Goal: Information Seeking & Learning: Learn about a topic

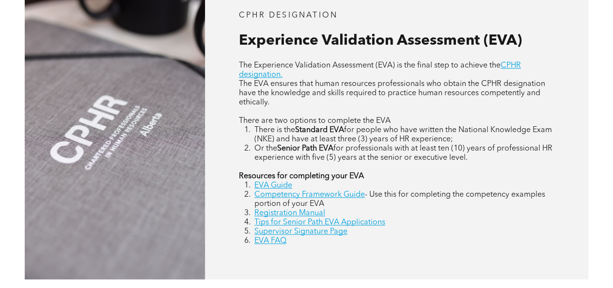
scroll to position [436, 0]
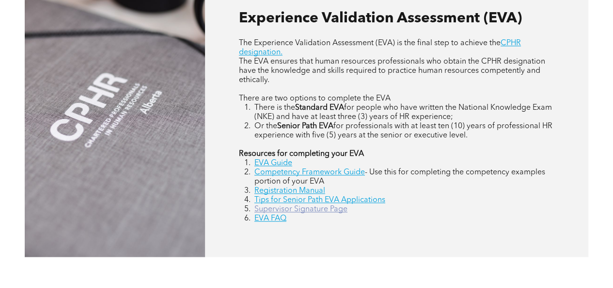
click at [311, 212] on link "Supervisor Signature Page" at bounding box center [301, 209] width 93 height 8
click at [272, 222] on link "EVA FAQ" at bounding box center [271, 218] width 32 height 8
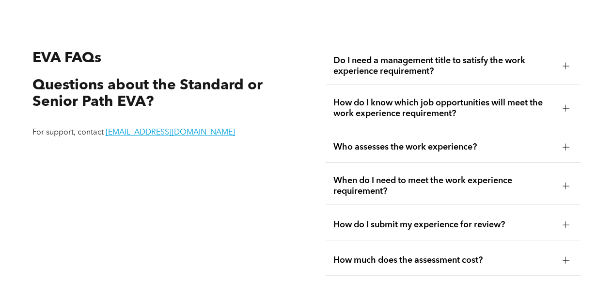
scroll to position [1595, 0]
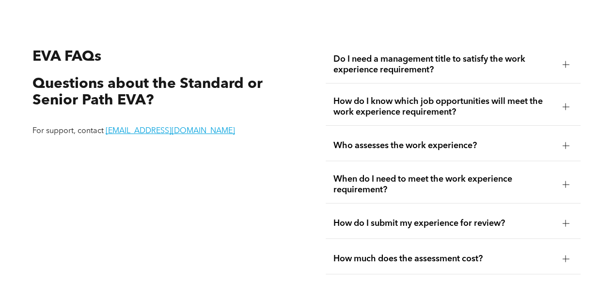
click at [501, 69] on span "Do I need a management title to satisfy the work experience requirement?" at bounding box center [445, 64] width 222 height 21
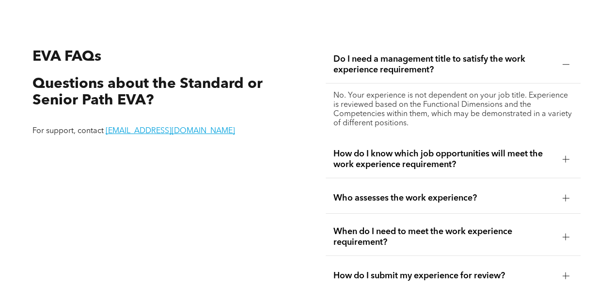
click at [479, 160] on span "How do I know which job opportunities will meet the work experience requirement?" at bounding box center [445, 158] width 222 height 21
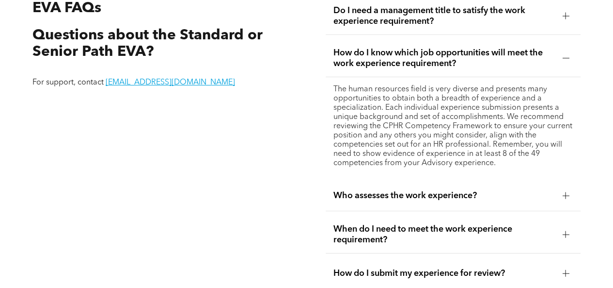
scroll to position [1692, 0]
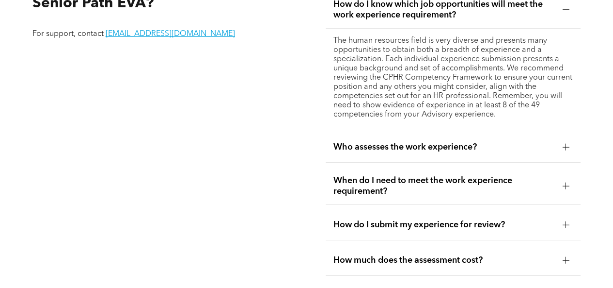
click at [401, 149] on span "Who assesses the work experience?" at bounding box center [445, 147] width 222 height 11
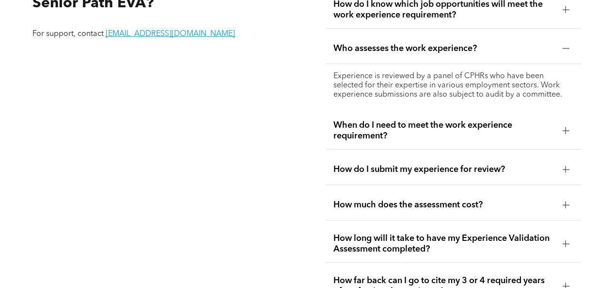
click at [403, 133] on span "When do I need to meet the work experience requirement?" at bounding box center [445, 130] width 222 height 21
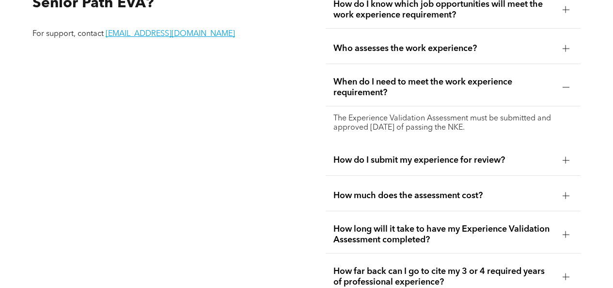
click at [432, 161] on span "How do I submit my experience for review?" at bounding box center [445, 160] width 222 height 11
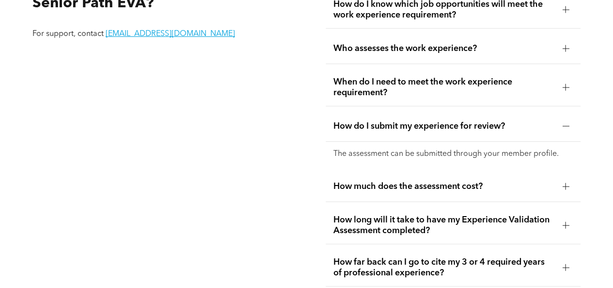
click at [405, 94] on span "When do I need to meet the work experience requirement?" at bounding box center [445, 87] width 222 height 21
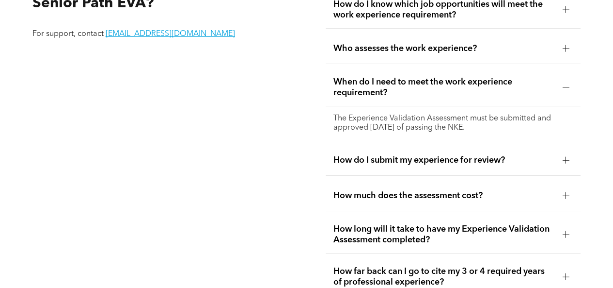
click at [398, 165] on div "How do I submit my experience for review?" at bounding box center [454, 160] width 256 height 31
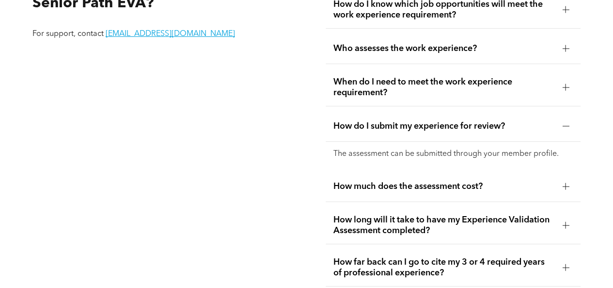
click at [401, 191] on div "How much does the assessment cost?" at bounding box center [454, 186] width 256 height 31
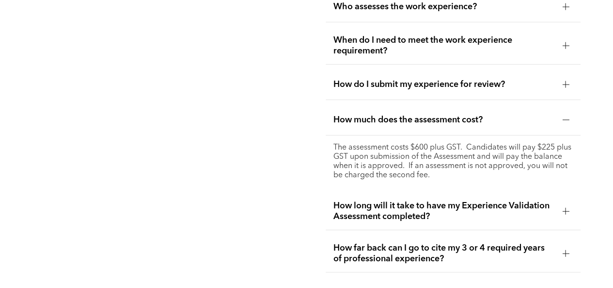
scroll to position [1789, 0]
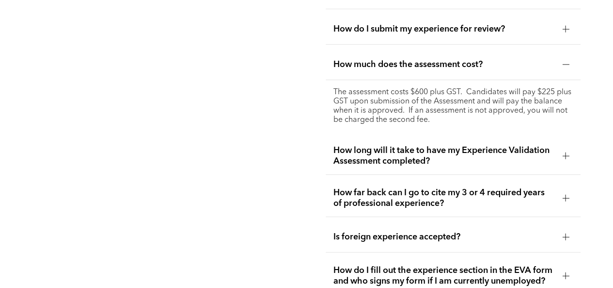
click at [384, 153] on span "How long will it take to have my Experience Validation Assessment completed?" at bounding box center [445, 155] width 222 height 21
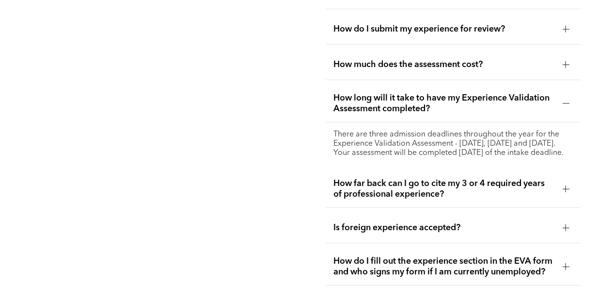
scroll to position [1886, 0]
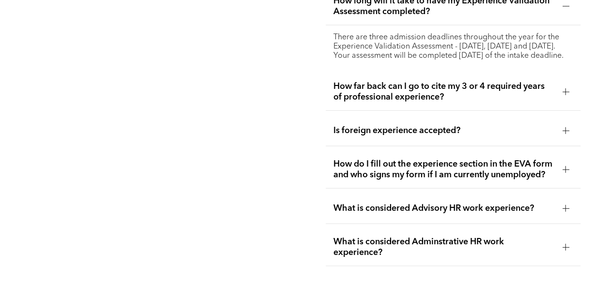
click at [374, 97] on span "How far back can I go to cite my 3 or 4 required years of professional experien…" at bounding box center [445, 91] width 222 height 21
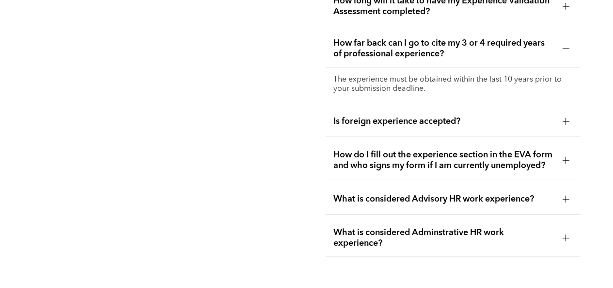
click at [347, 128] on div "Is foreign experience accepted?" at bounding box center [454, 121] width 256 height 31
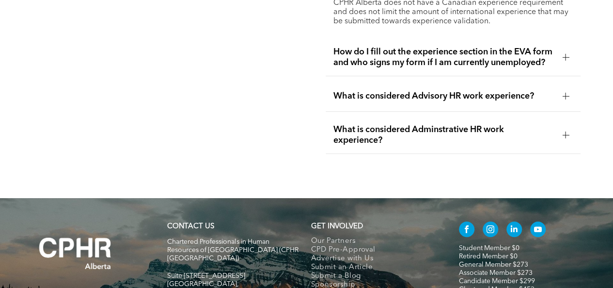
scroll to position [1983, 0]
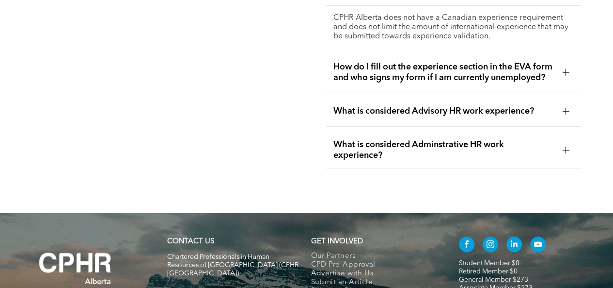
click at [355, 79] on span "How do I fill out the experience section in the EVA form and who signs my form …" at bounding box center [445, 72] width 222 height 21
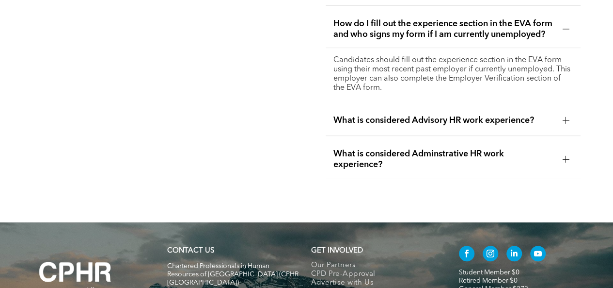
click at [433, 121] on div "What is considered Advisory HR work experience?" at bounding box center [454, 120] width 256 height 31
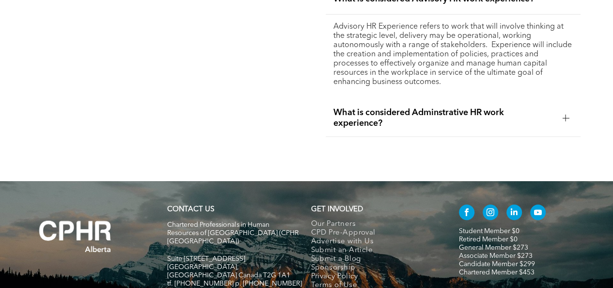
scroll to position [2032, 0]
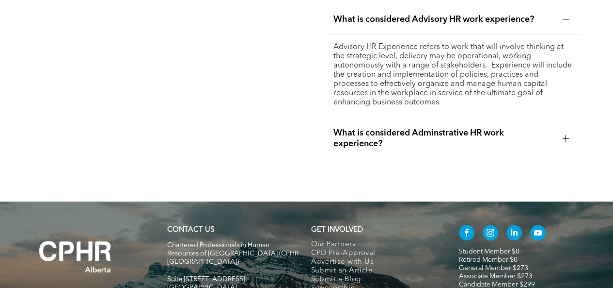
click at [387, 138] on span "What is considered Adminstrative HR work experience?" at bounding box center [445, 138] width 222 height 21
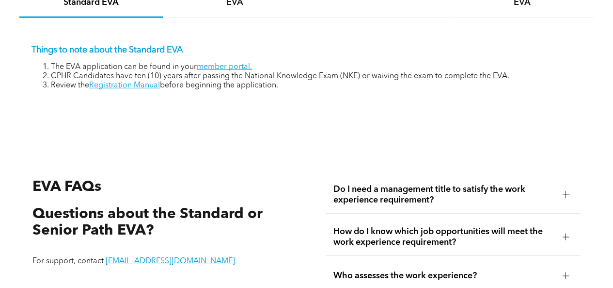
scroll to position [1353, 0]
